Goal: Task Accomplishment & Management: Use online tool/utility

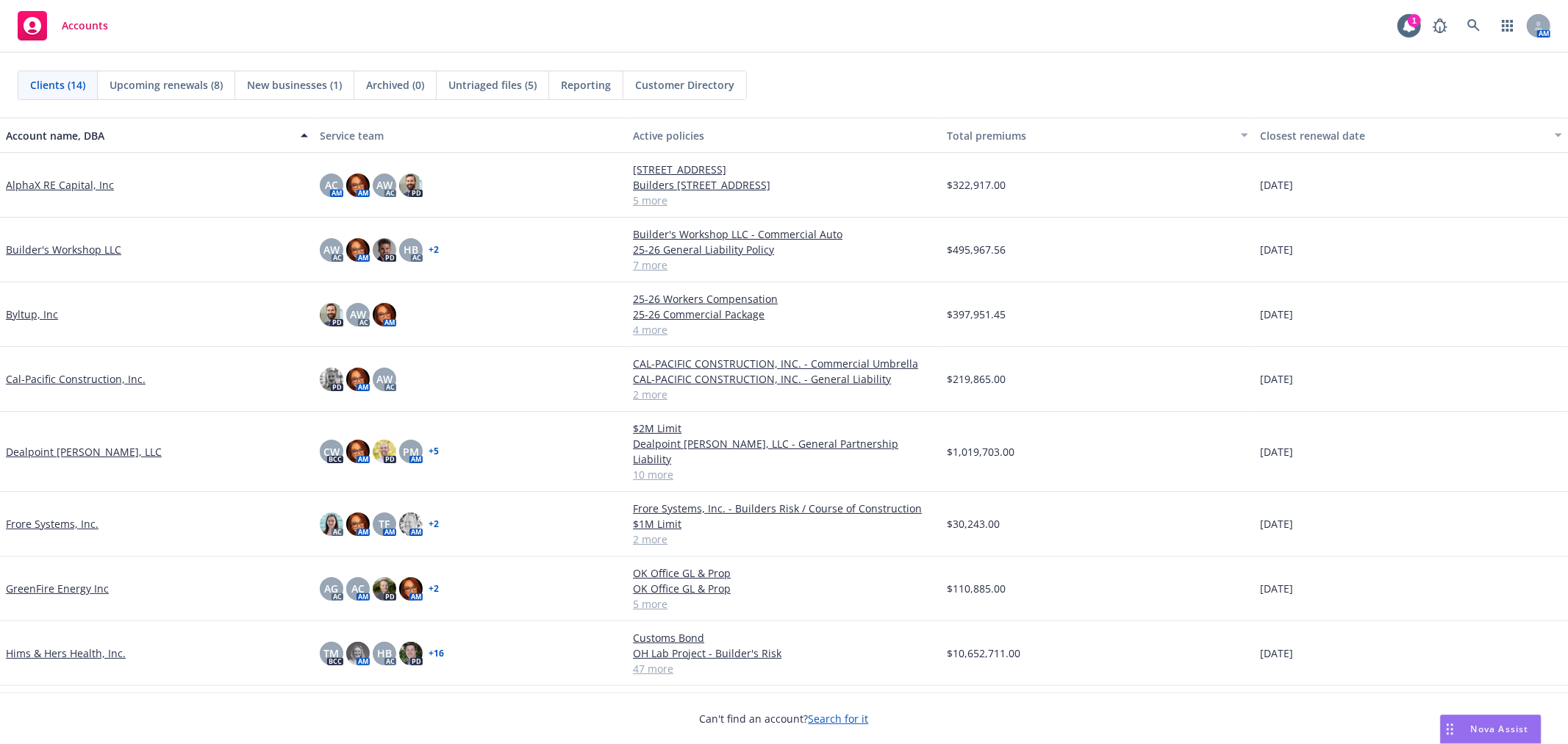
click at [13, 311] on link "Byltup, Inc" at bounding box center [32, 314] width 53 height 15
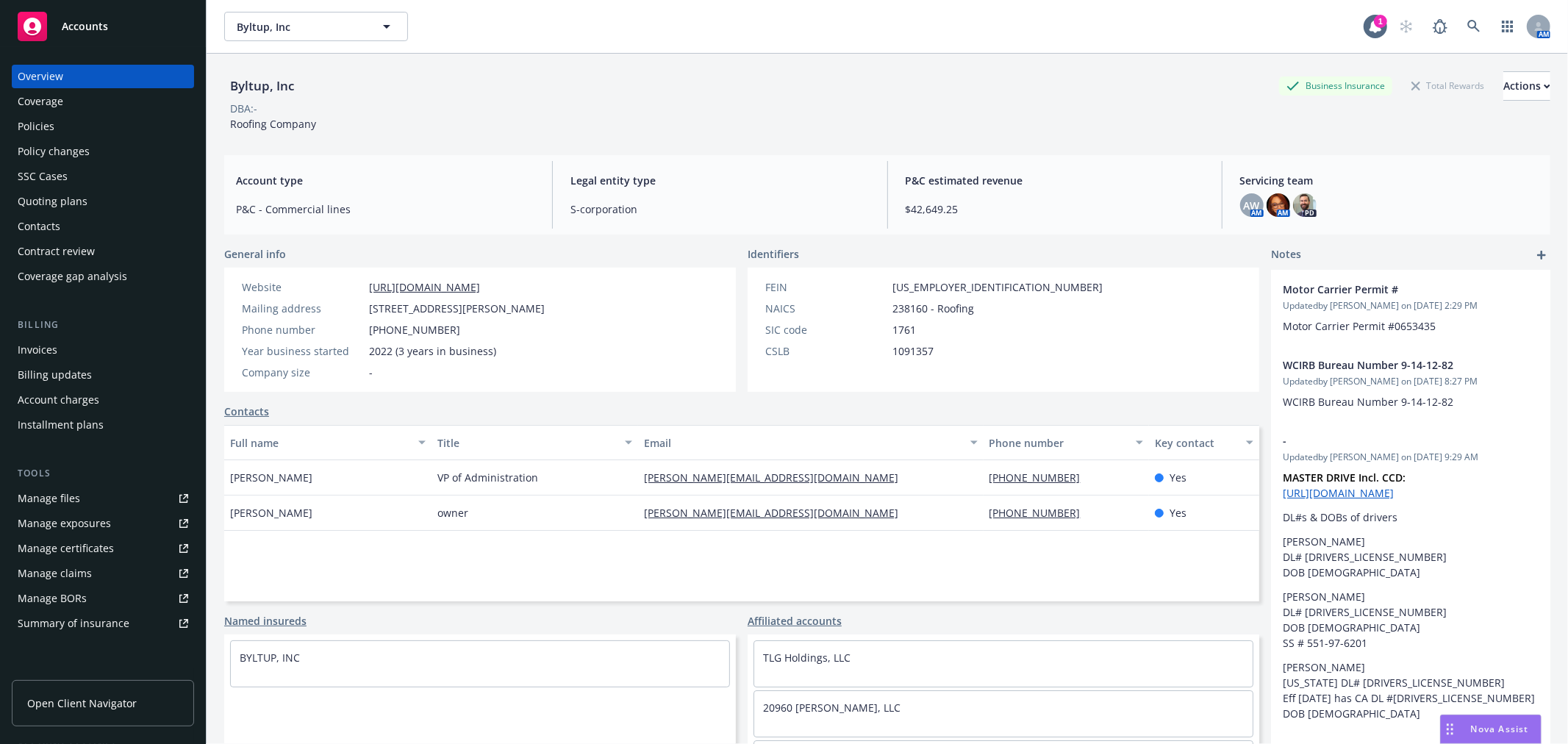
click at [57, 345] on div "Invoices" at bounding box center [103, 349] width 171 height 23
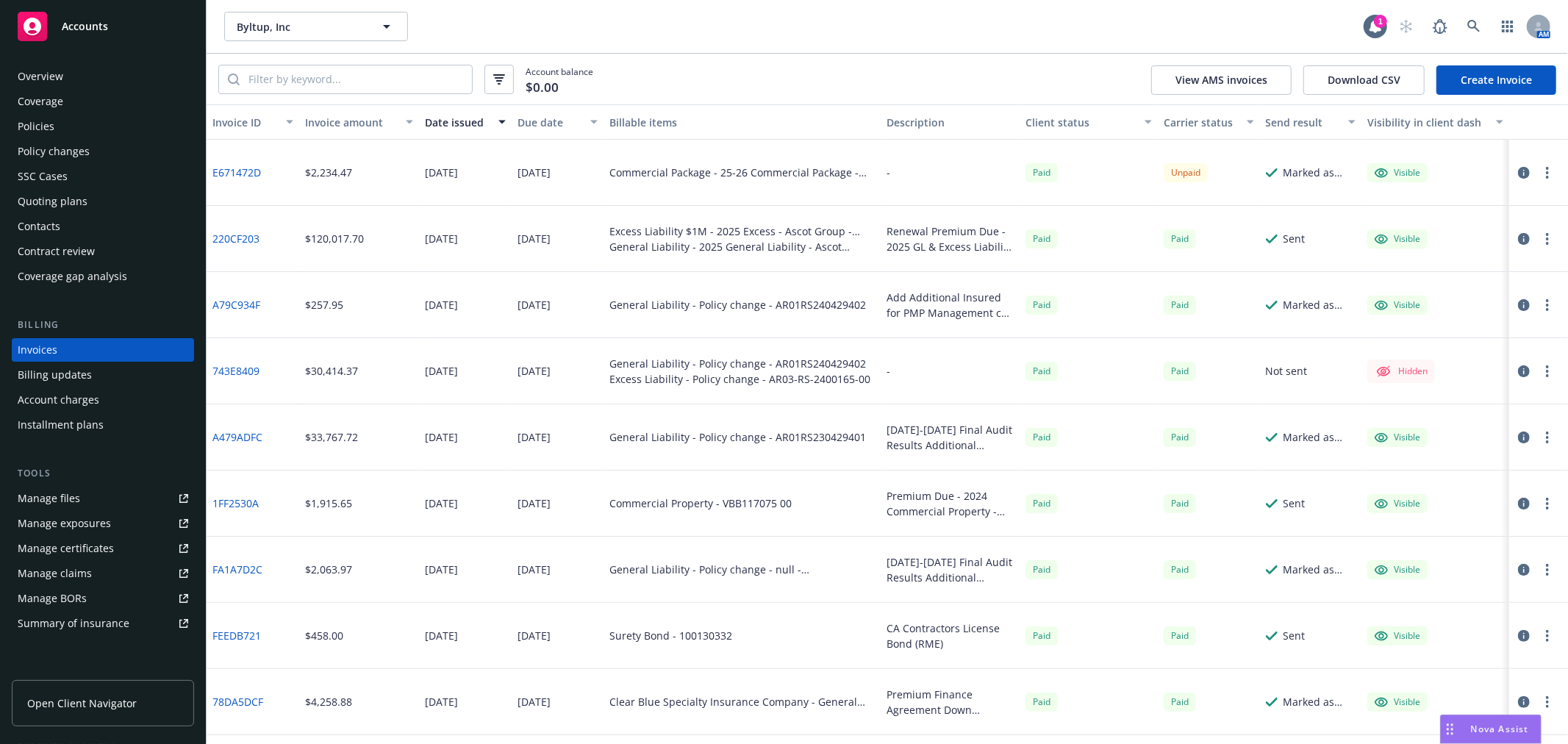
click at [86, 125] on div "Policies" at bounding box center [103, 126] width 171 height 23
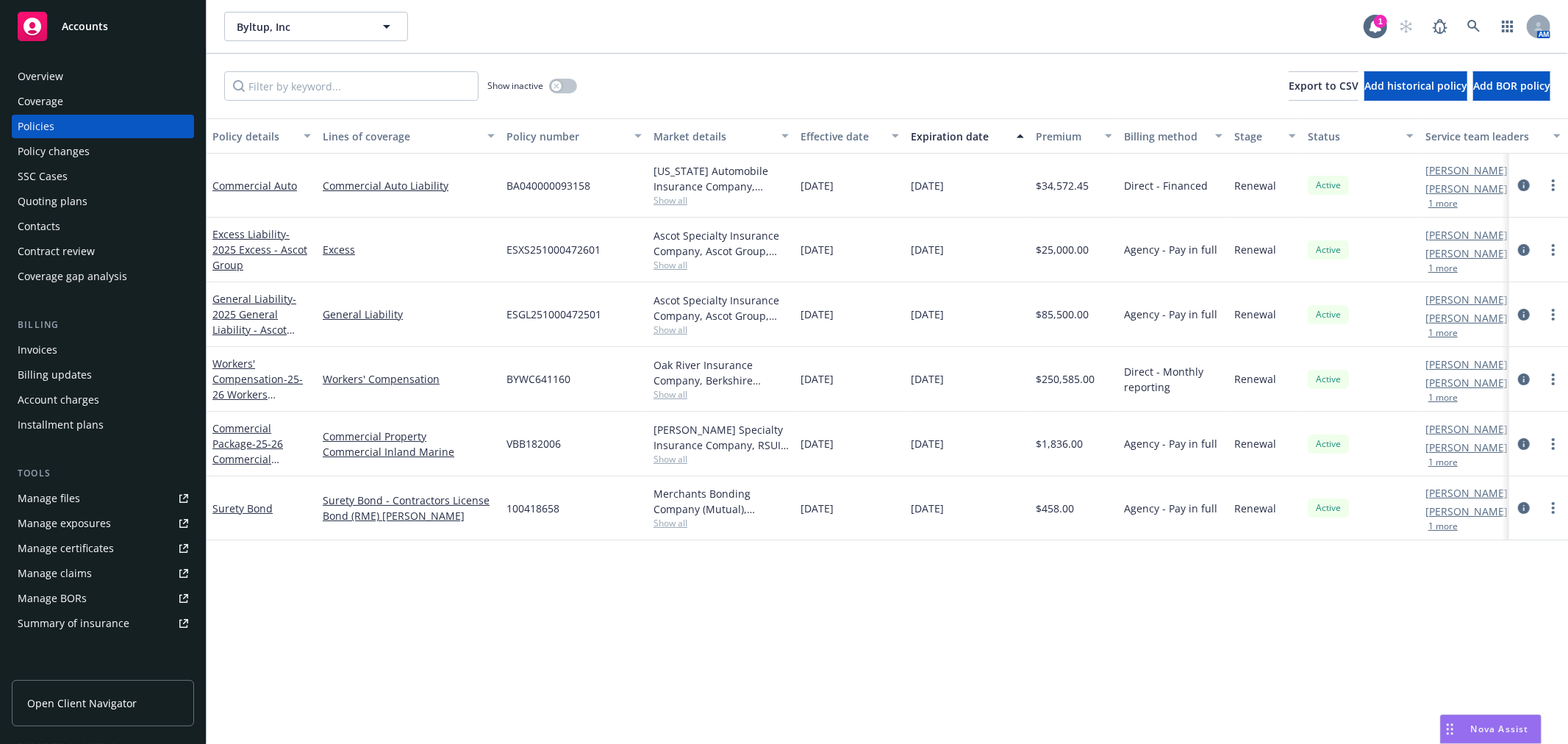
click at [62, 349] on div "Invoices" at bounding box center [103, 349] width 171 height 23
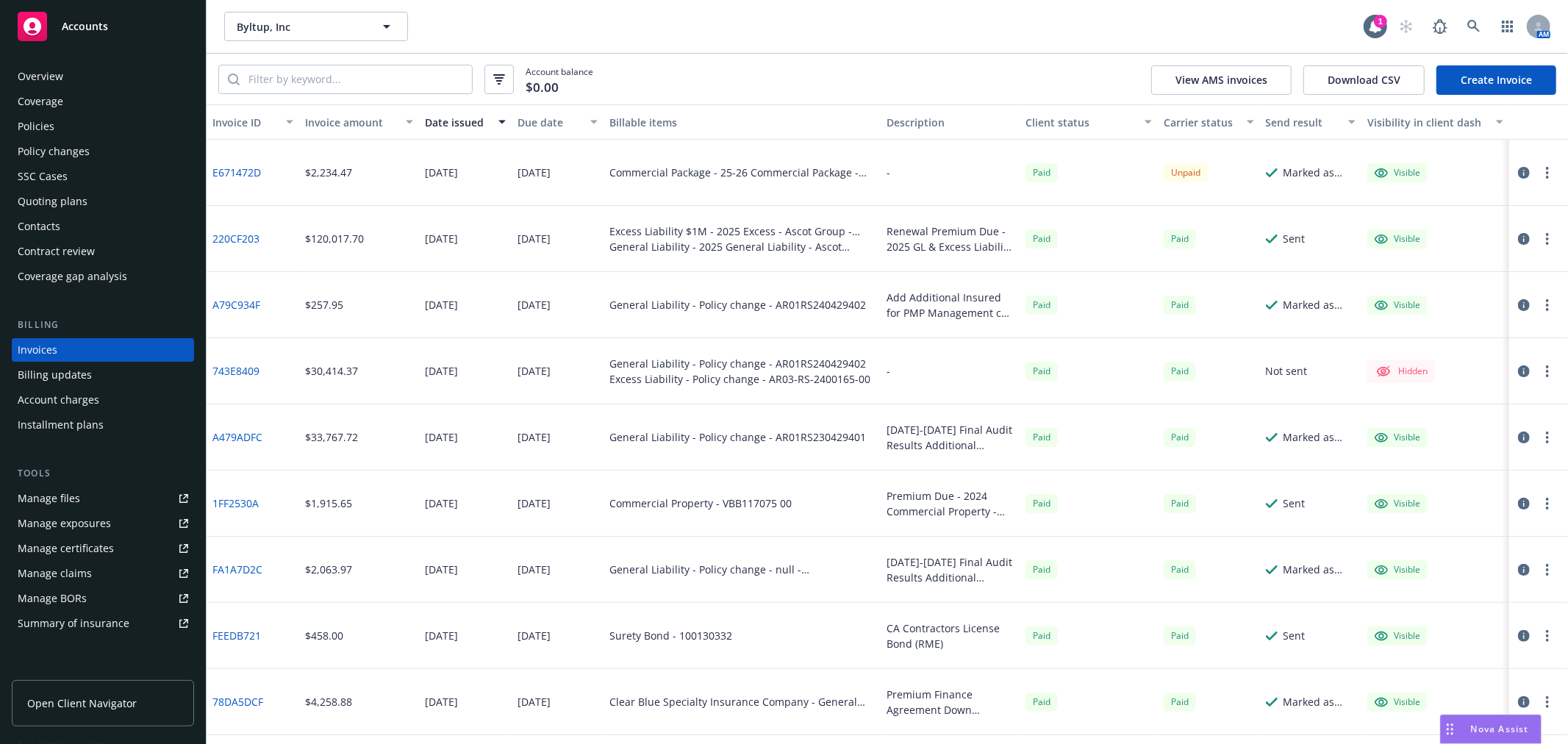
click at [231, 170] on link "E671472D" at bounding box center [237, 172] width 49 height 15
click at [83, 135] on div "Policies" at bounding box center [103, 126] width 171 height 23
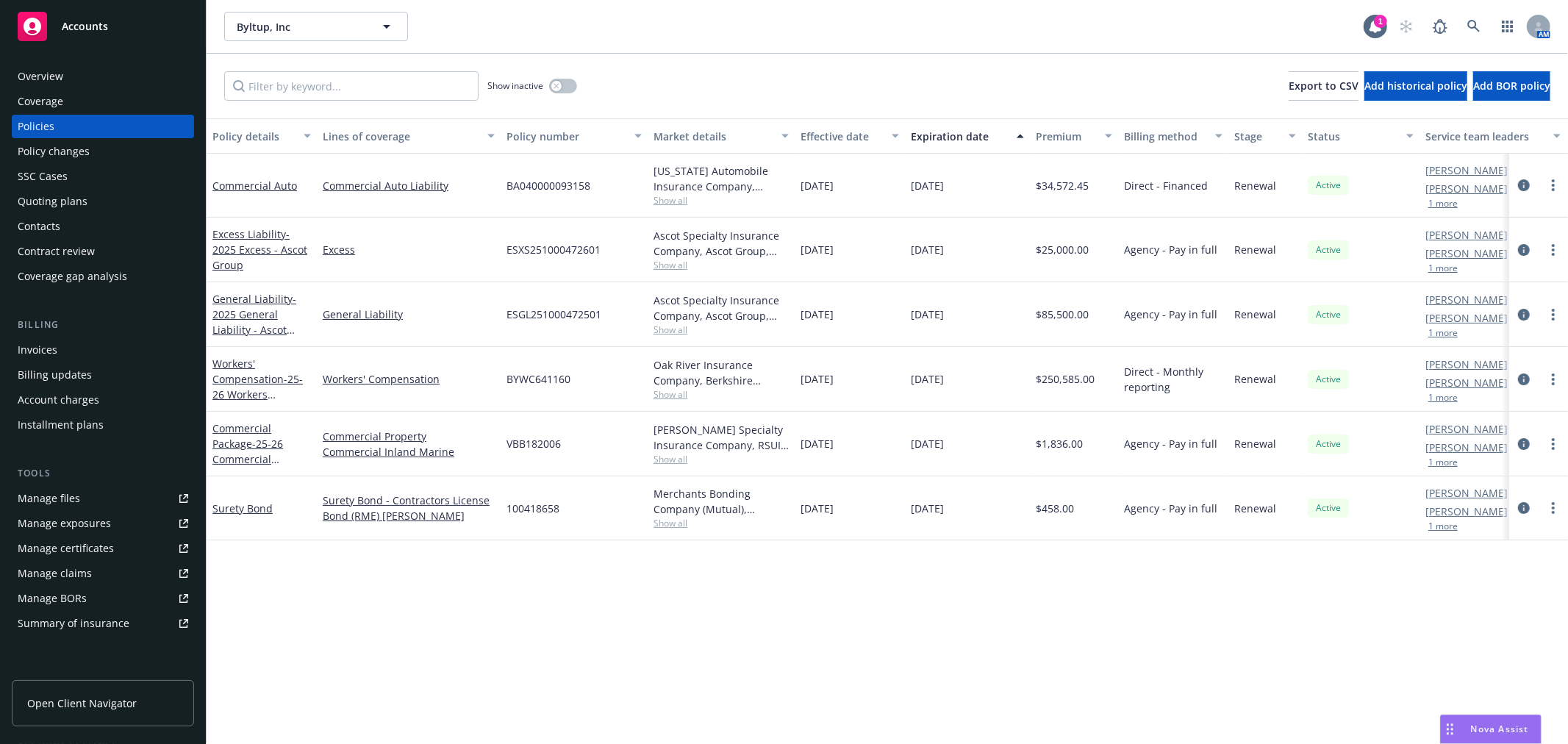
click at [118, 32] on div "Accounts" at bounding box center [103, 27] width 171 height 29
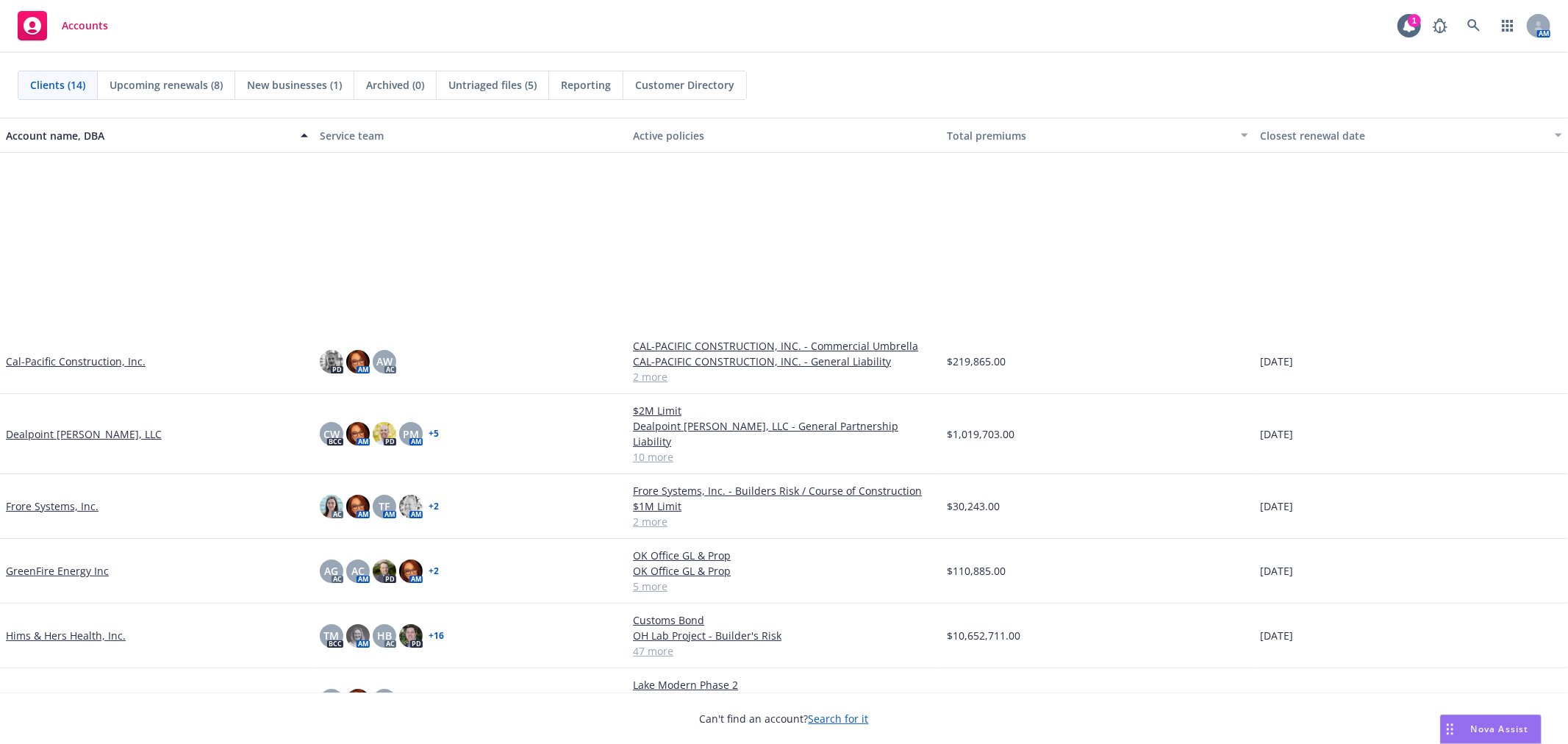
scroll to position [283, 0]
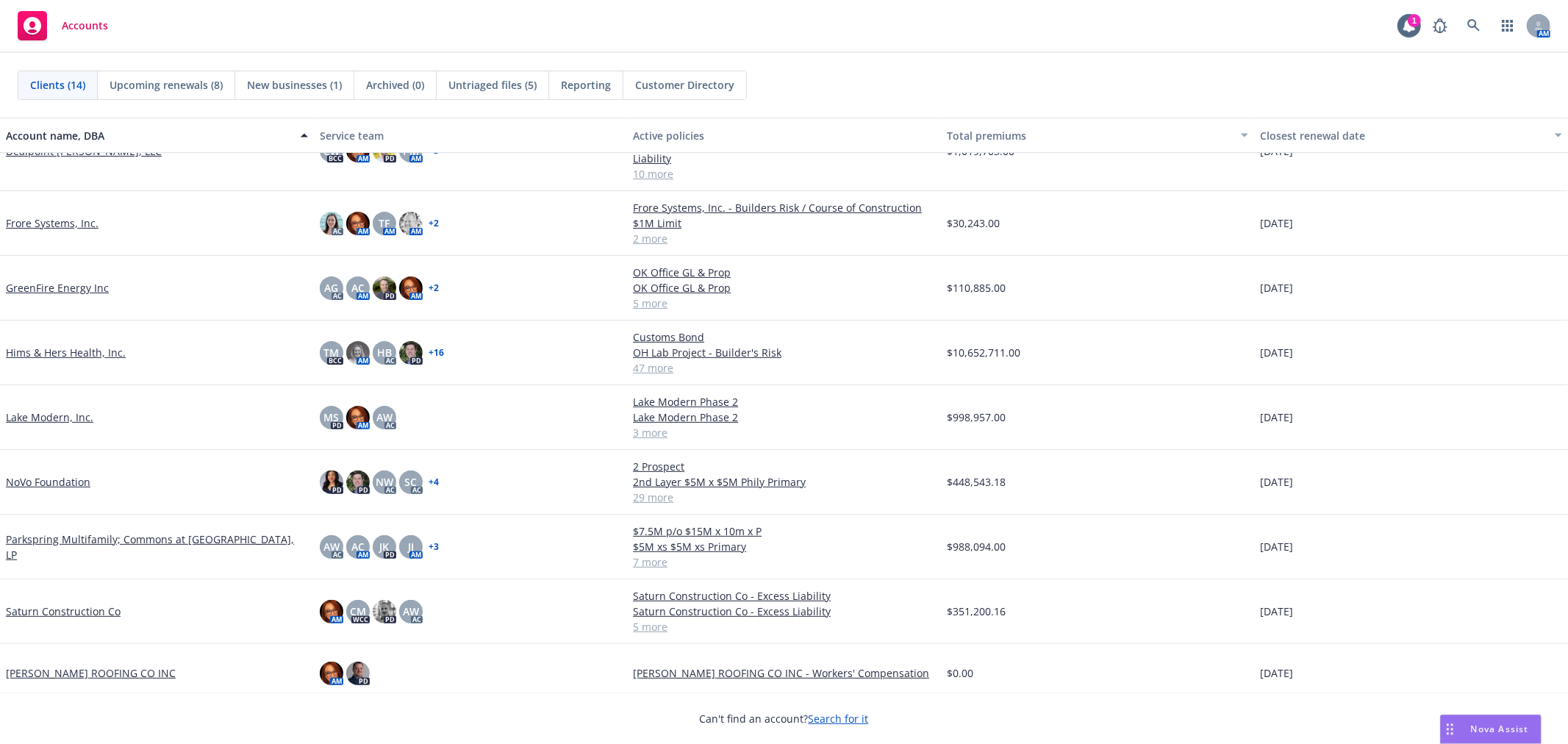
click at [97, 603] on link "Saturn Construction Co" at bounding box center [63, 611] width 115 height 15
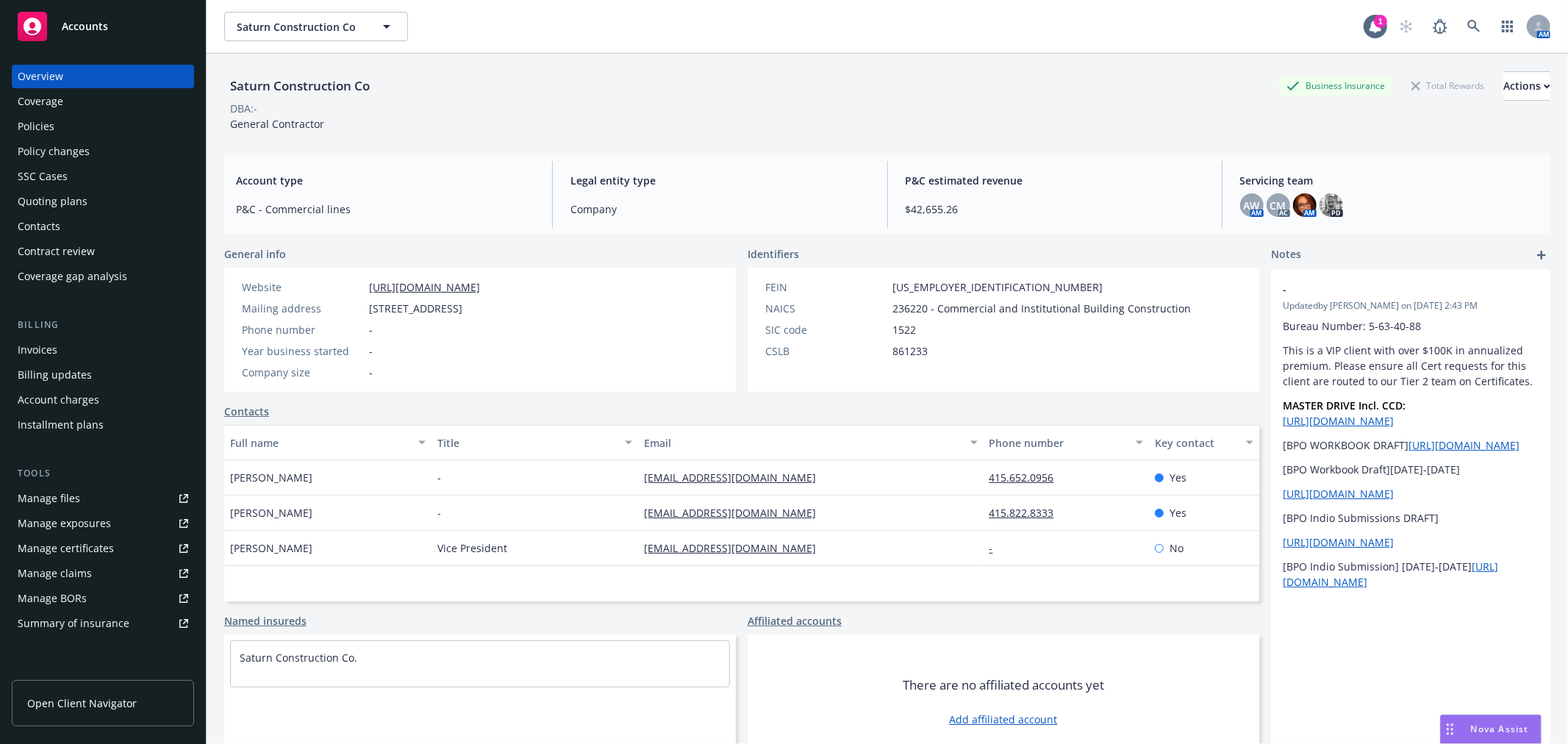
click at [81, 125] on div "Policies" at bounding box center [103, 126] width 171 height 23
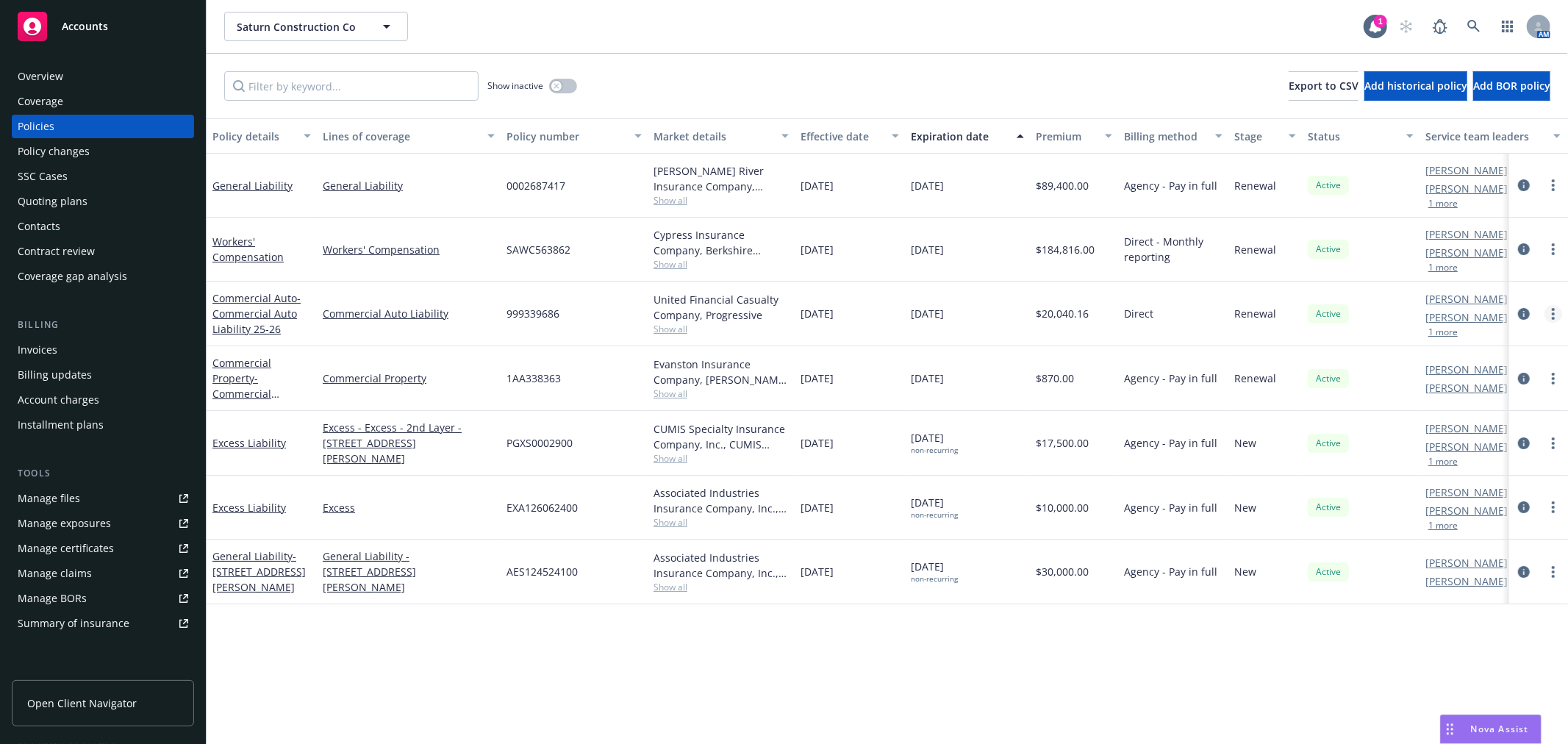
click at [1557, 314] on link "more" at bounding box center [1553, 314] width 18 height 18
click at [1478, 517] on link "Copy logging email" at bounding box center [1476, 520] width 173 height 29
click at [1550, 246] on link "more" at bounding box center [1553, 249] width 18 height 18
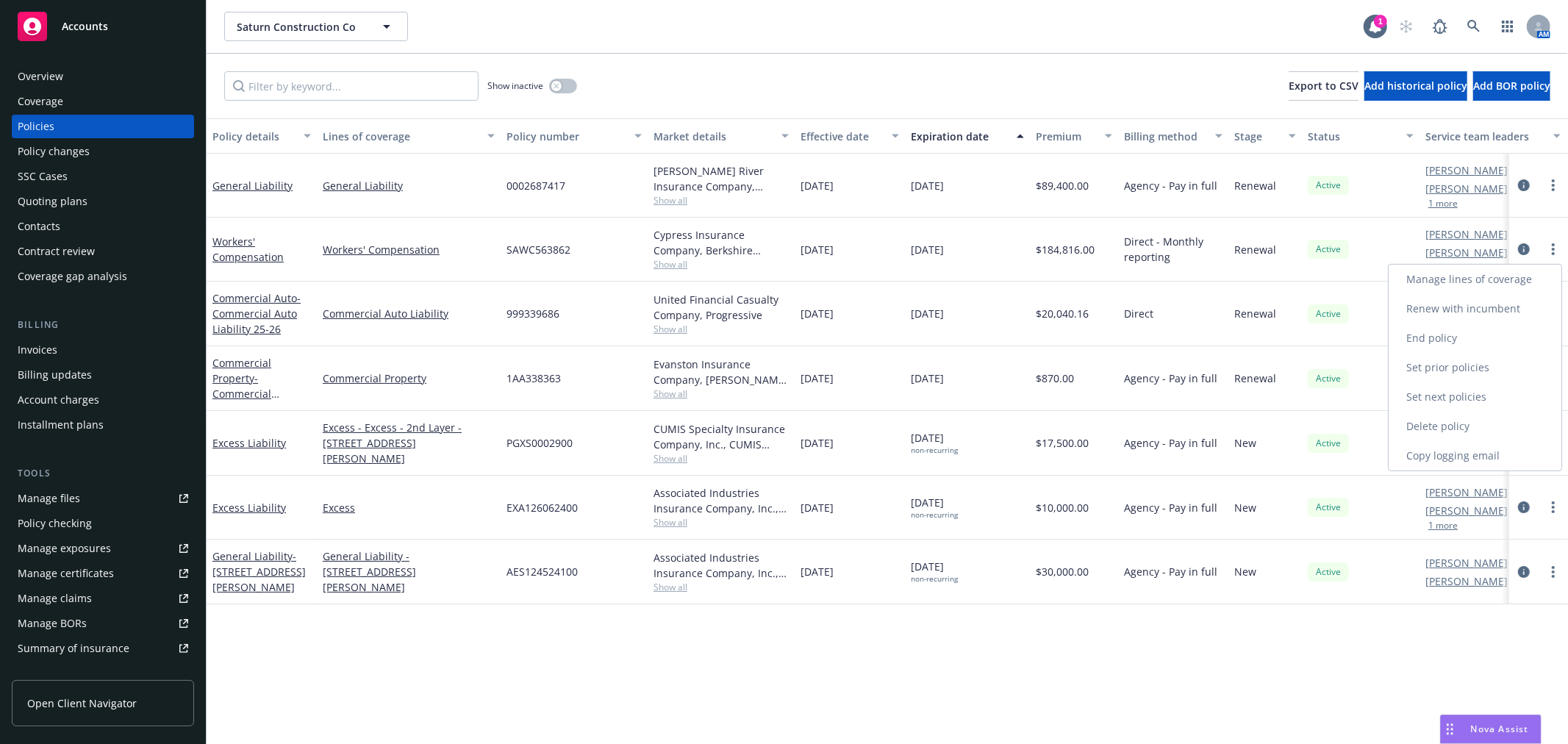
click at [1519, 305] on link "Renew with incumbent" at bounding box center [1476, 308] width 173 height 29
select select "12"
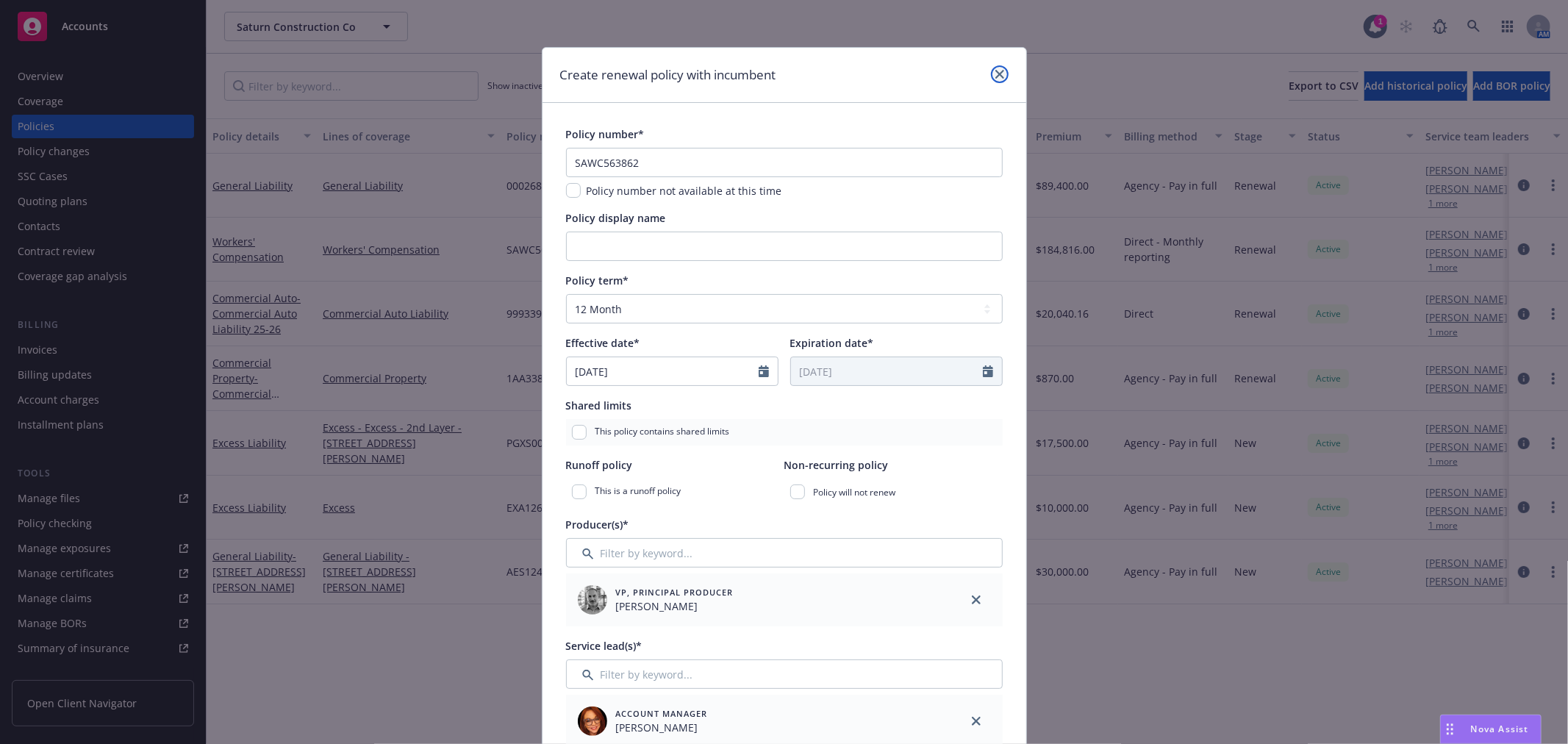
click at [995, 70] on icon "close" at bounding box center [999, 74] width 9 height 9
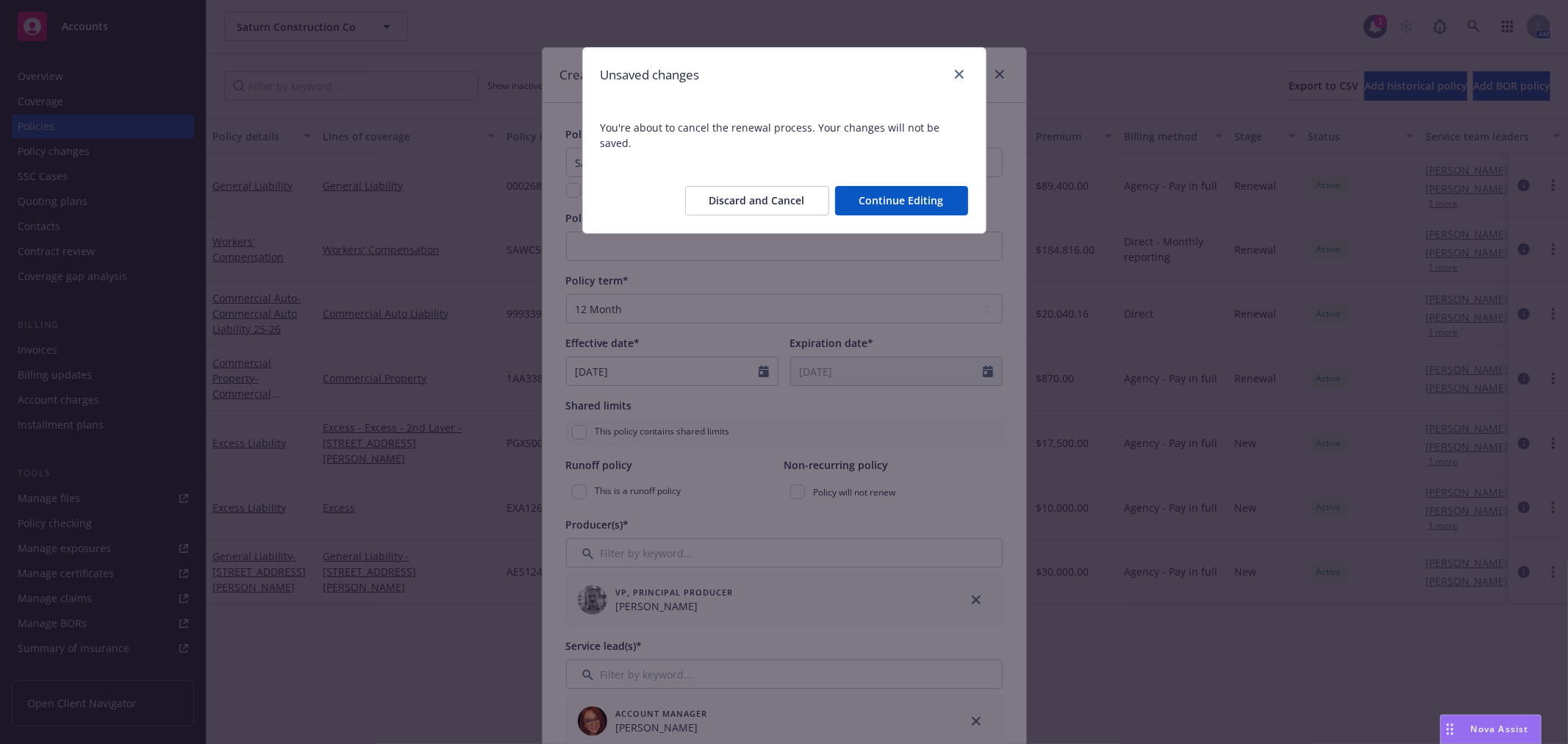
click at [770, 186] on button "Discard and Cancel" at bounding box center [757, 201] width 144 height 29
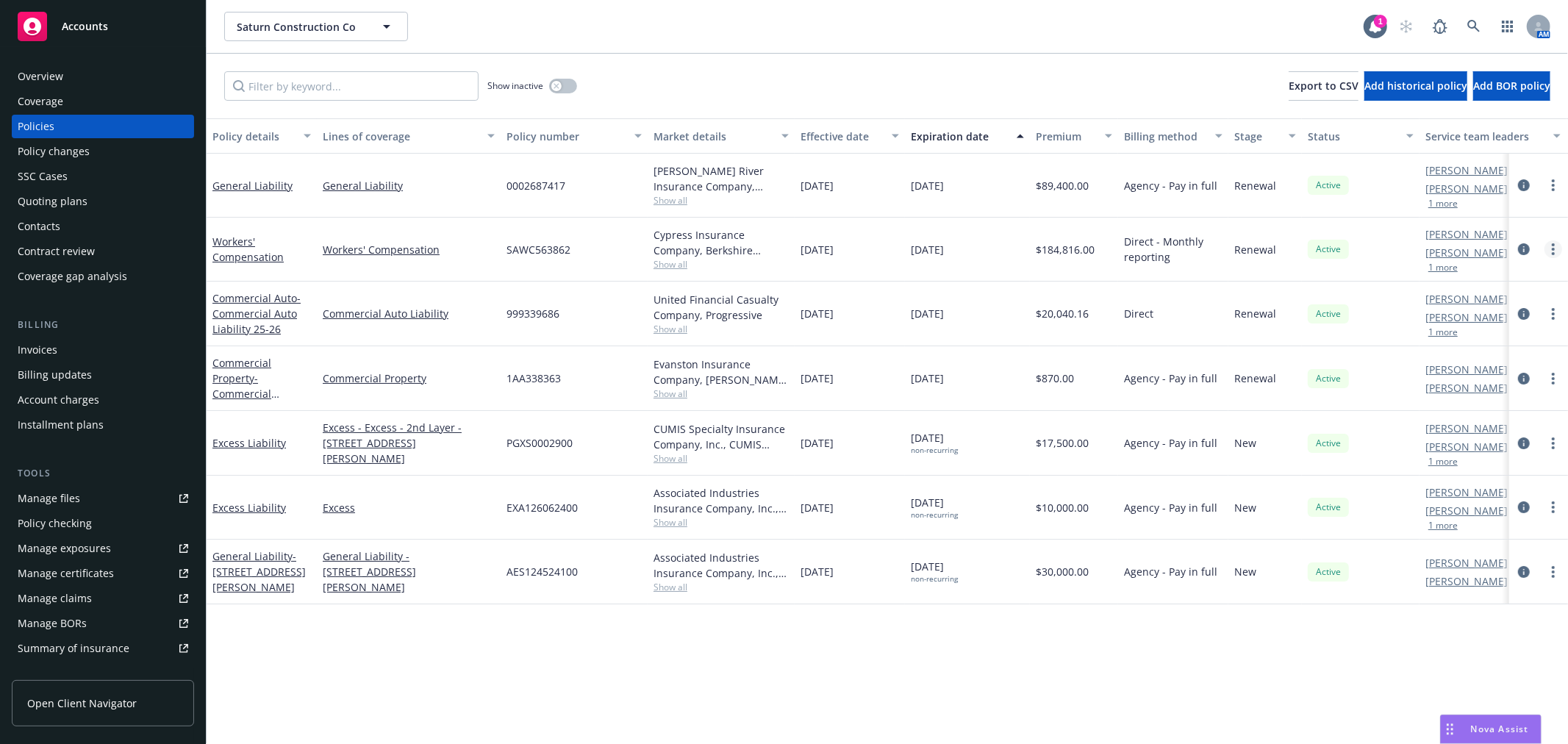
click at [1551, 246] on link "more" at bounding box center [1553, 249] width 18 height 18
drag, startPoint x: 1444, startPoint y: 455, endPoint x: 457, endPoint y: 400, distance: 988.5
click at [1444, 454] on link "Copy logging email" at bounding box center [1476, 455] width 173 height 29
